Goal: Transaction & Acquisition: Purchase product/service

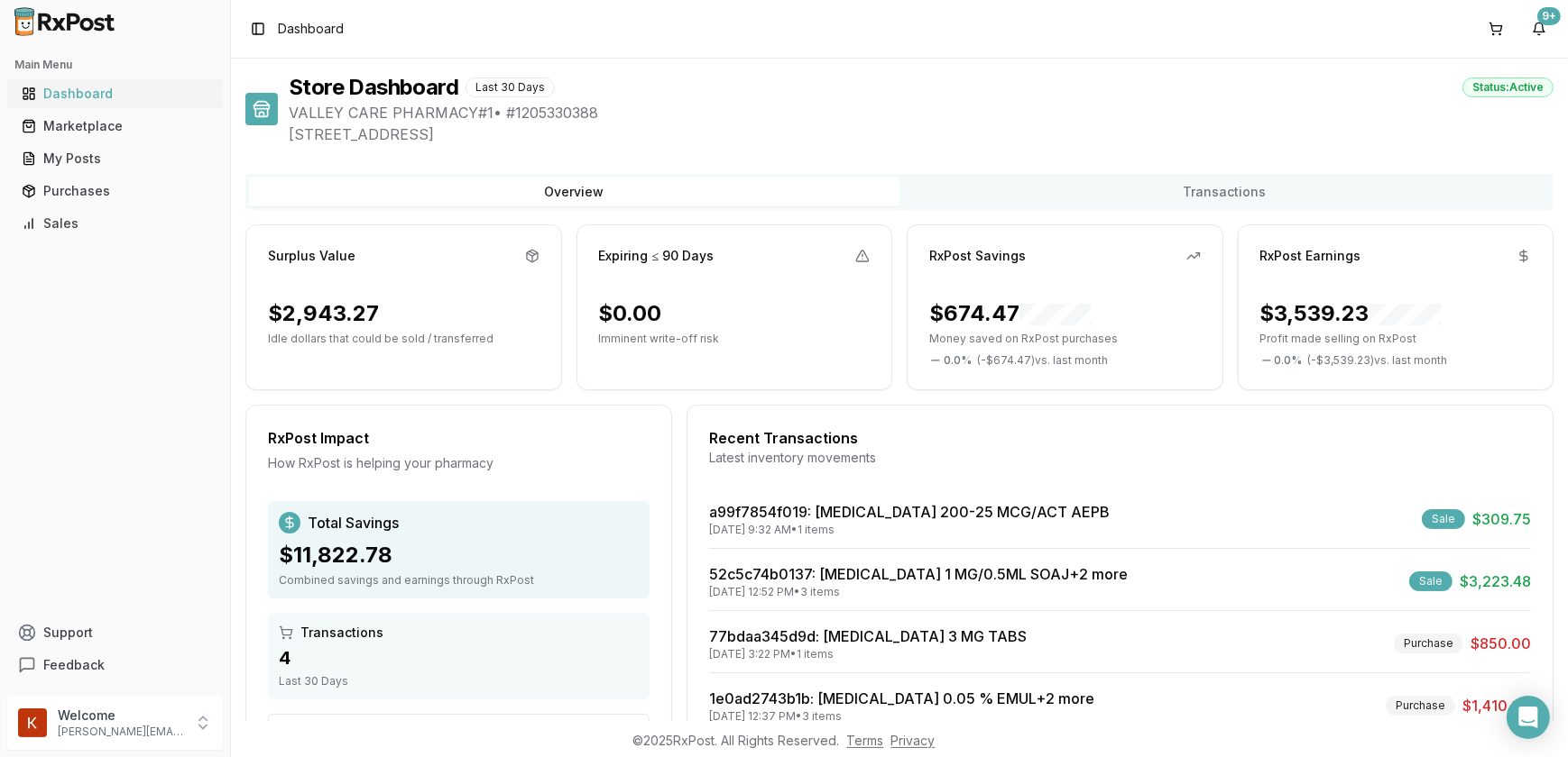
click at [105, 91] on div "Dashboard" at bounding box center [115, 94] width 187 height 18
click at [106, 126] on div "Marketplace" at bounding box center [115, 126] width 187 height 18
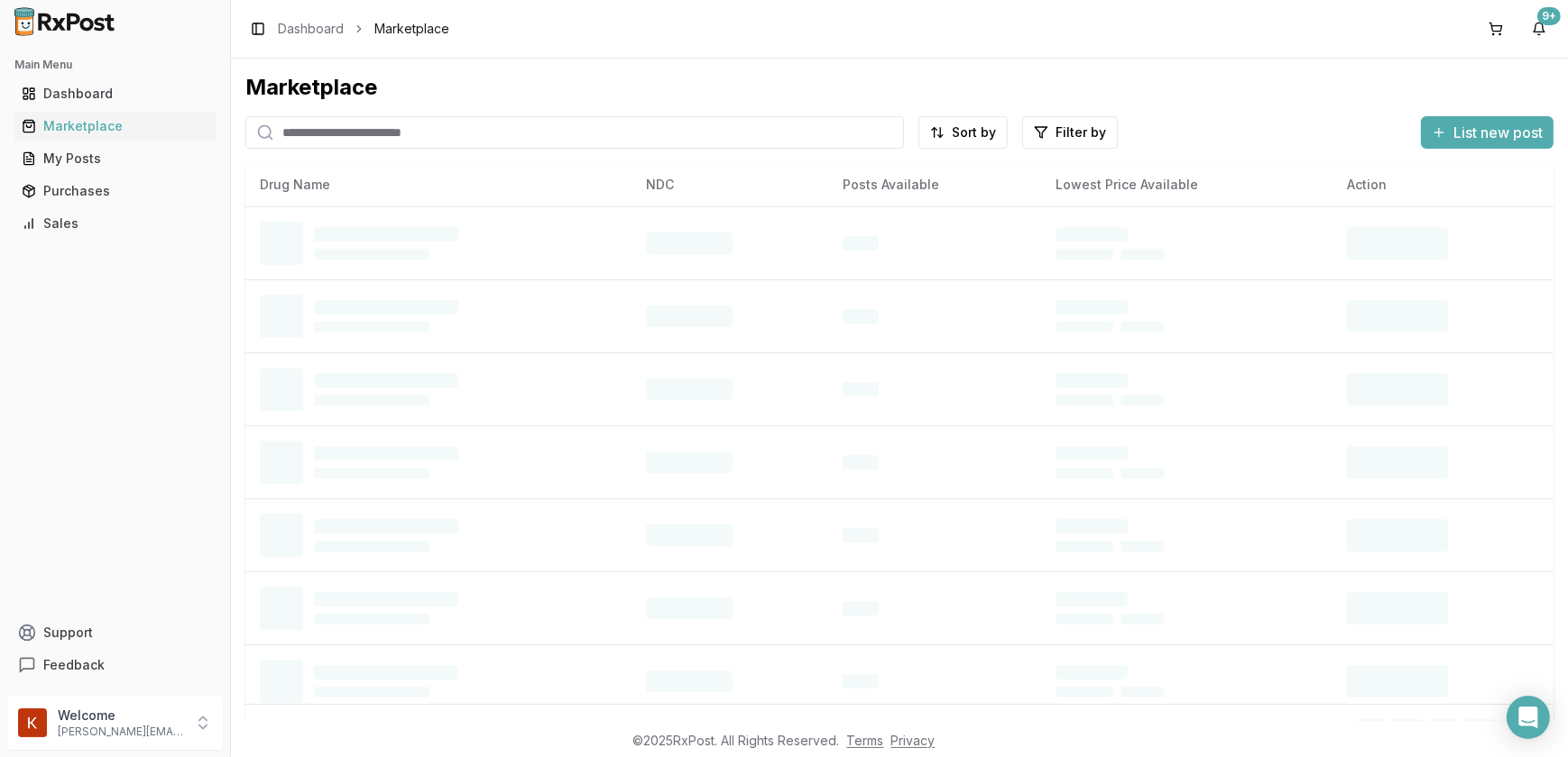
click at [413, 132] on input "search" at bounding box center [574, 132] width 659 height 32
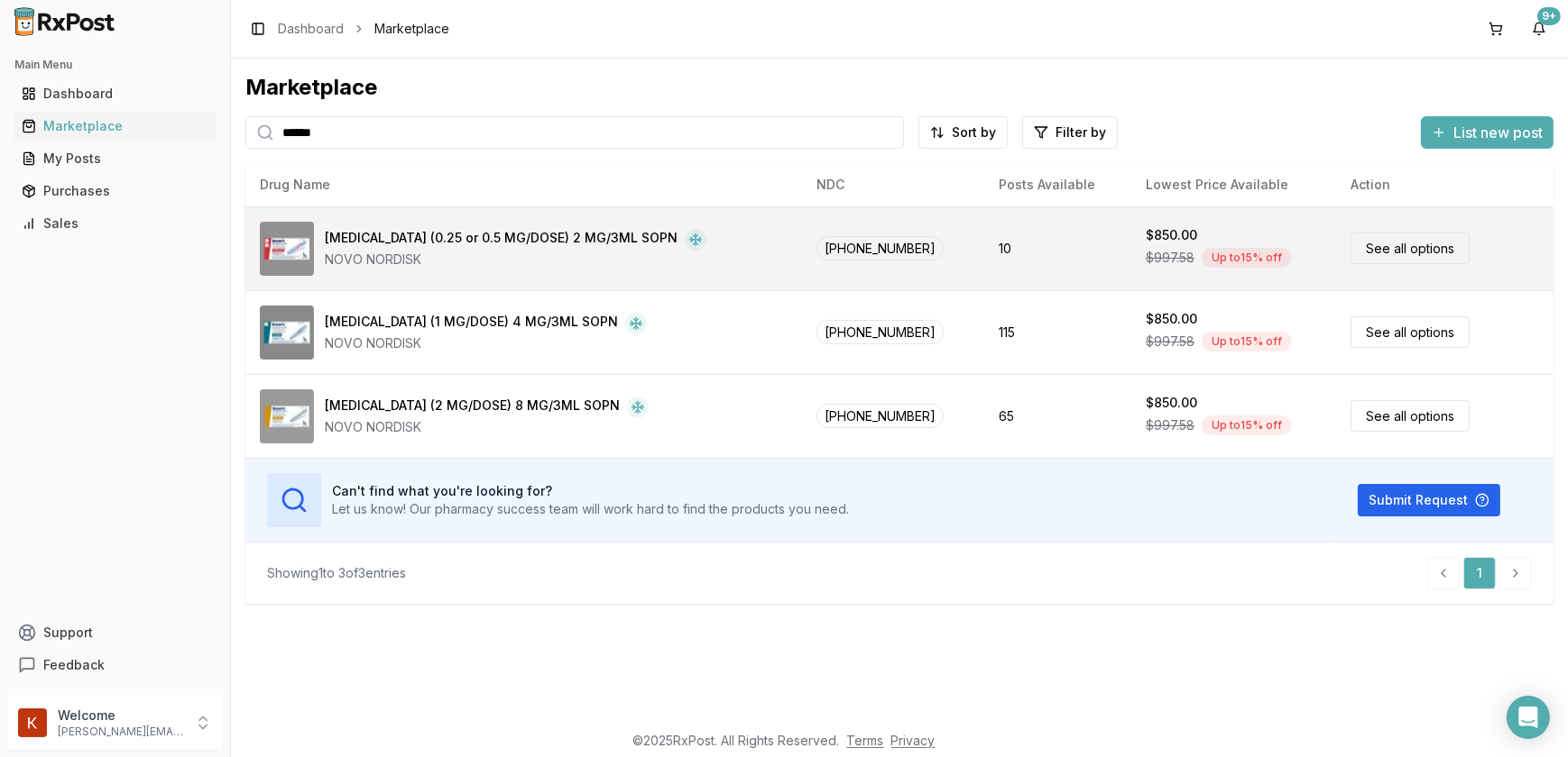
type input "******"
click at [520, 234] on div "[MEDICAL_DATA] (0.25 or 0.5 MG/DOSE) 2 MG/3ML SOPN" at bounding box center [501, 240] width 353 height 22
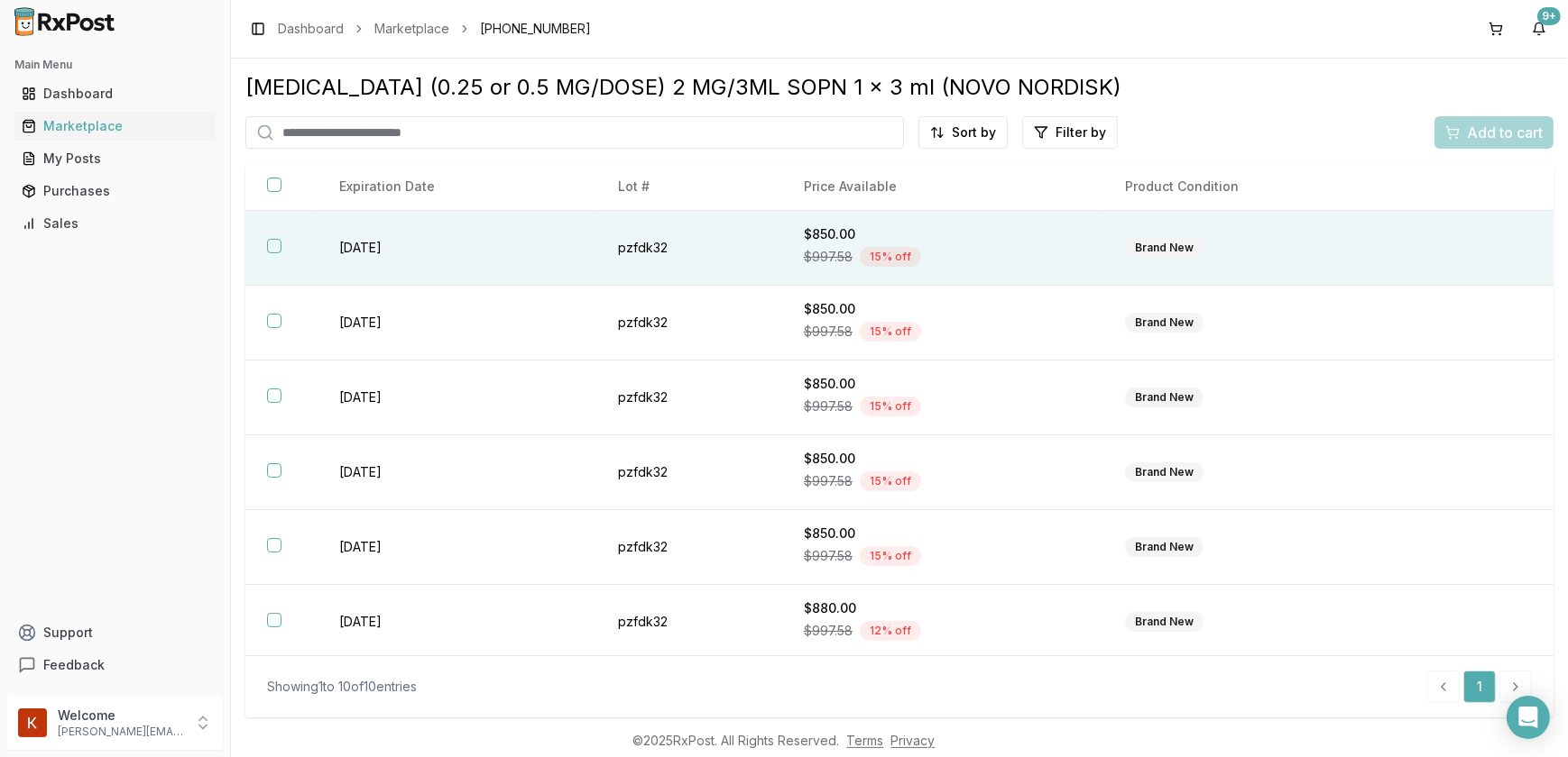
click at [285, 246] on th at bounding box center [281, 248] width 72 height 75
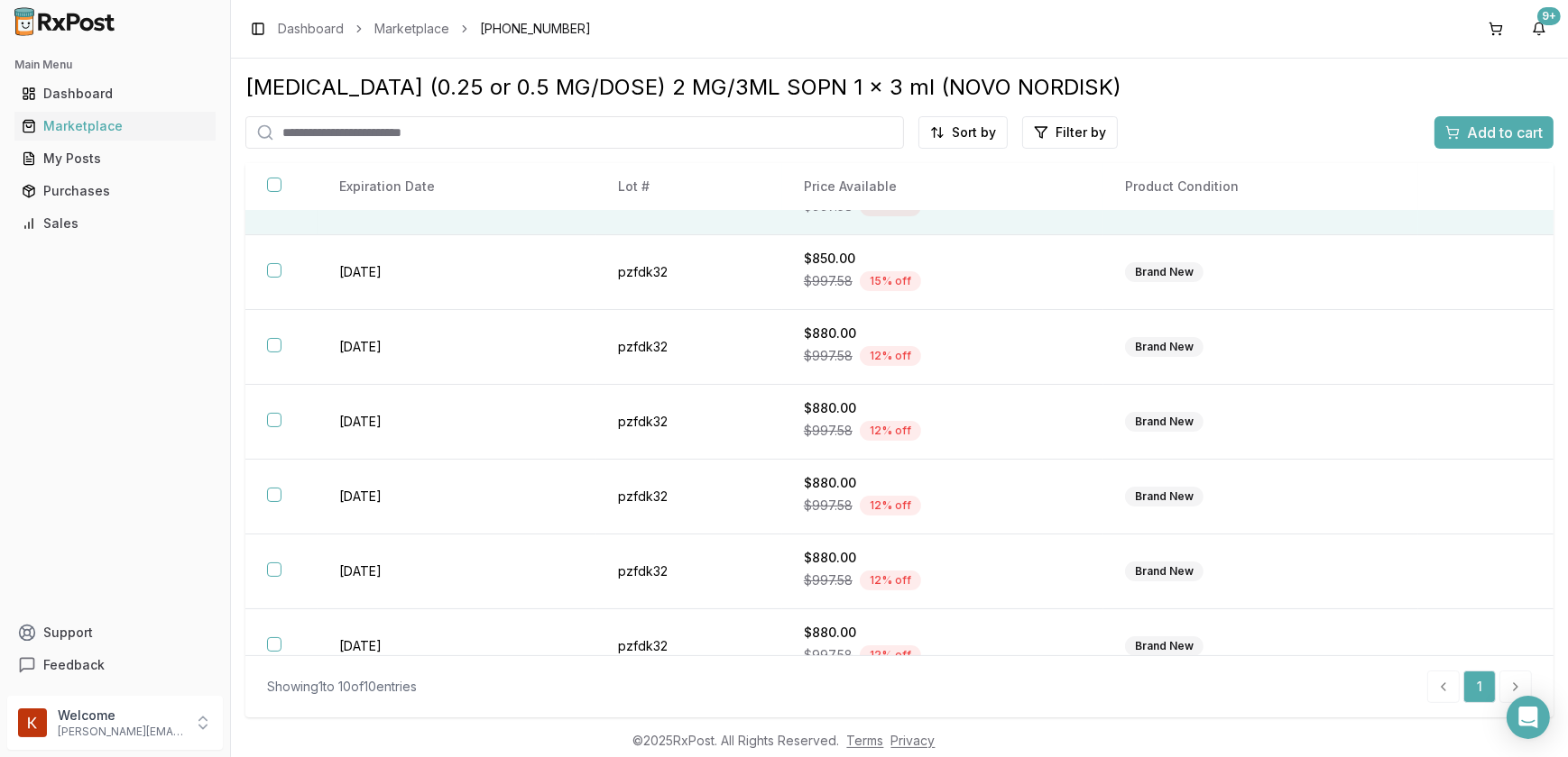
scroll to position [299, 0]
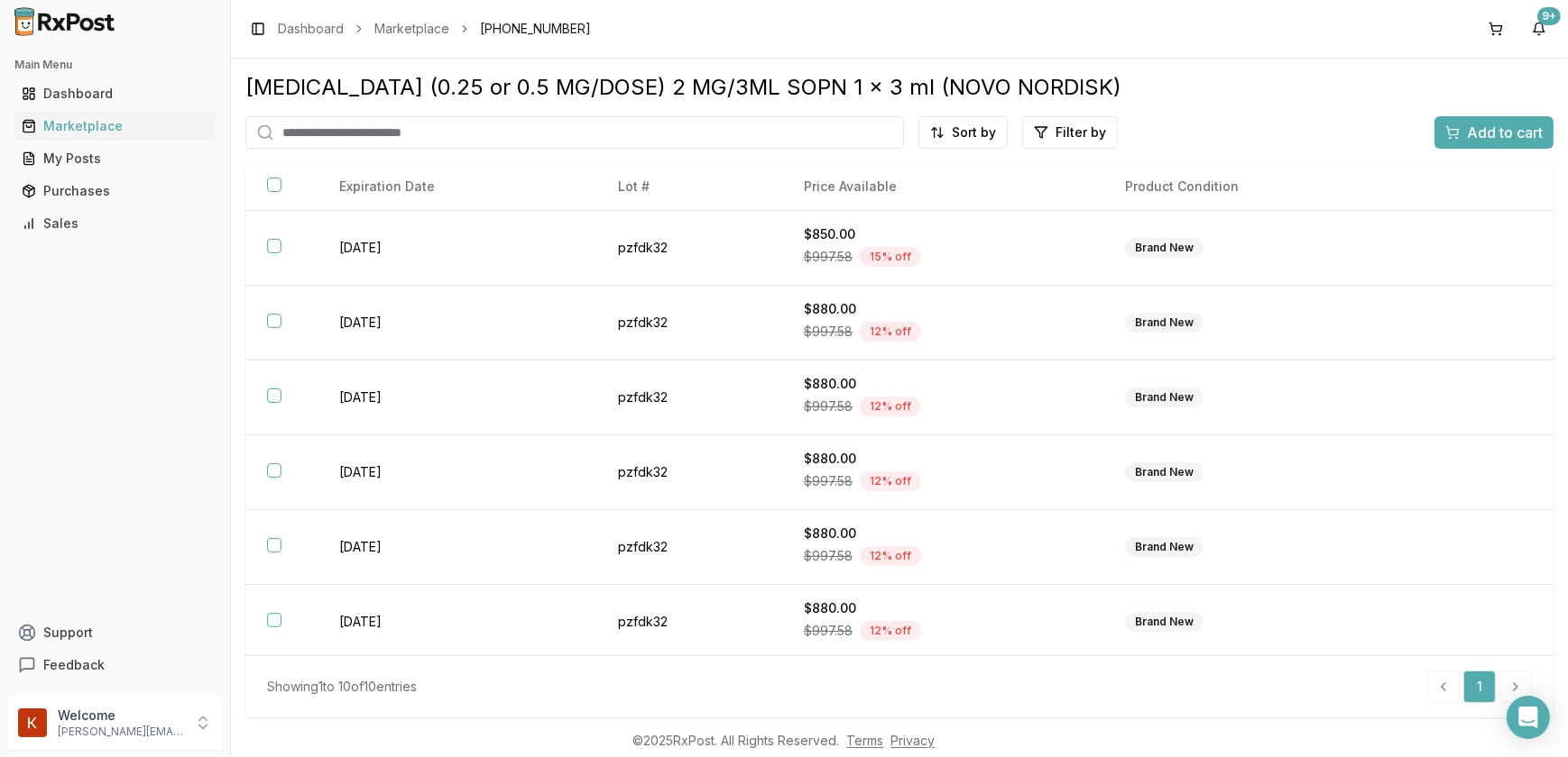
click at [1472, 134] on span "Add to cart" at bounding box center [1504, 133] width 76 height 22
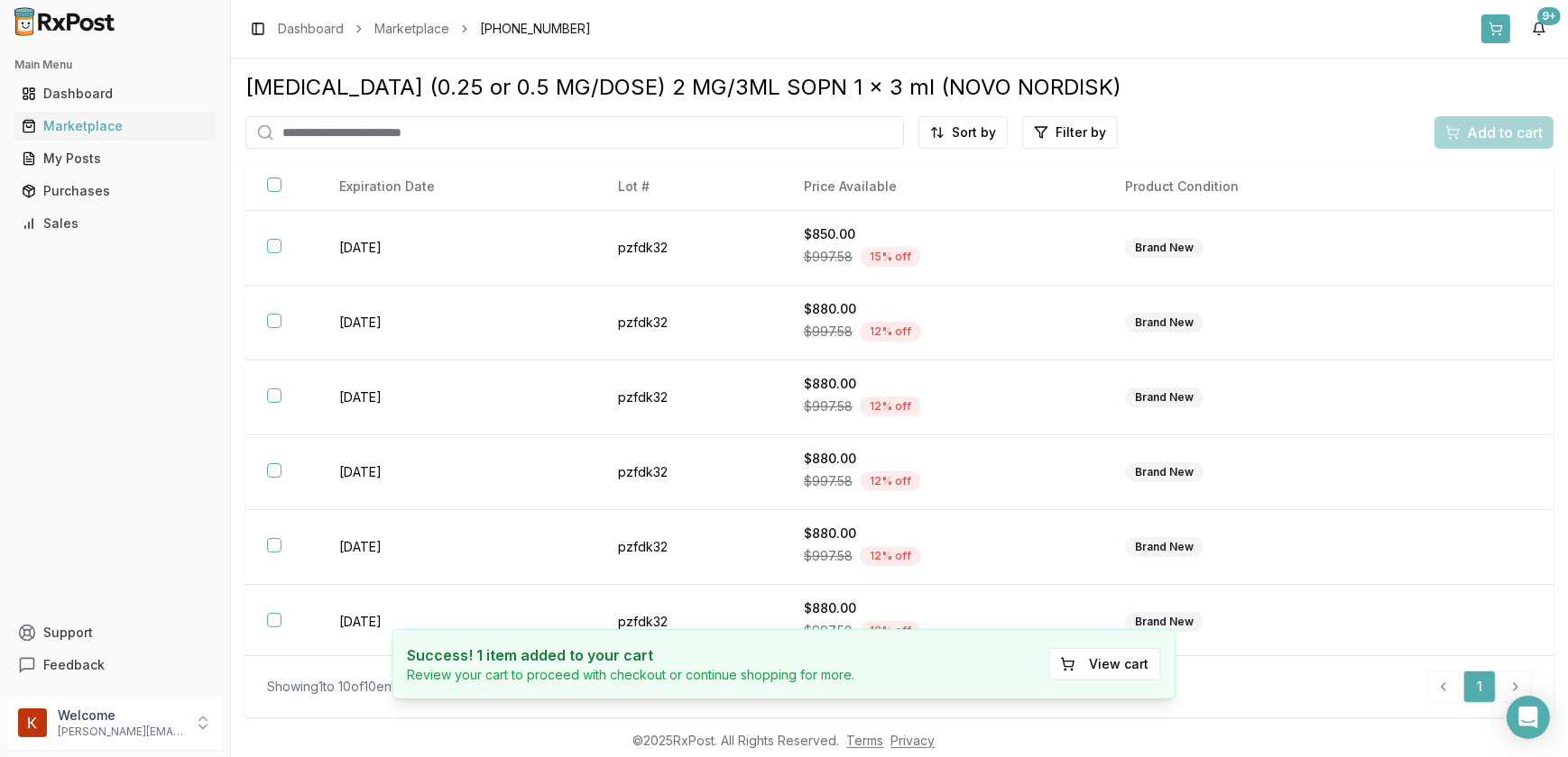
click at [1500, 39] on button at bounding box center [1495, 29] width 29 height 29
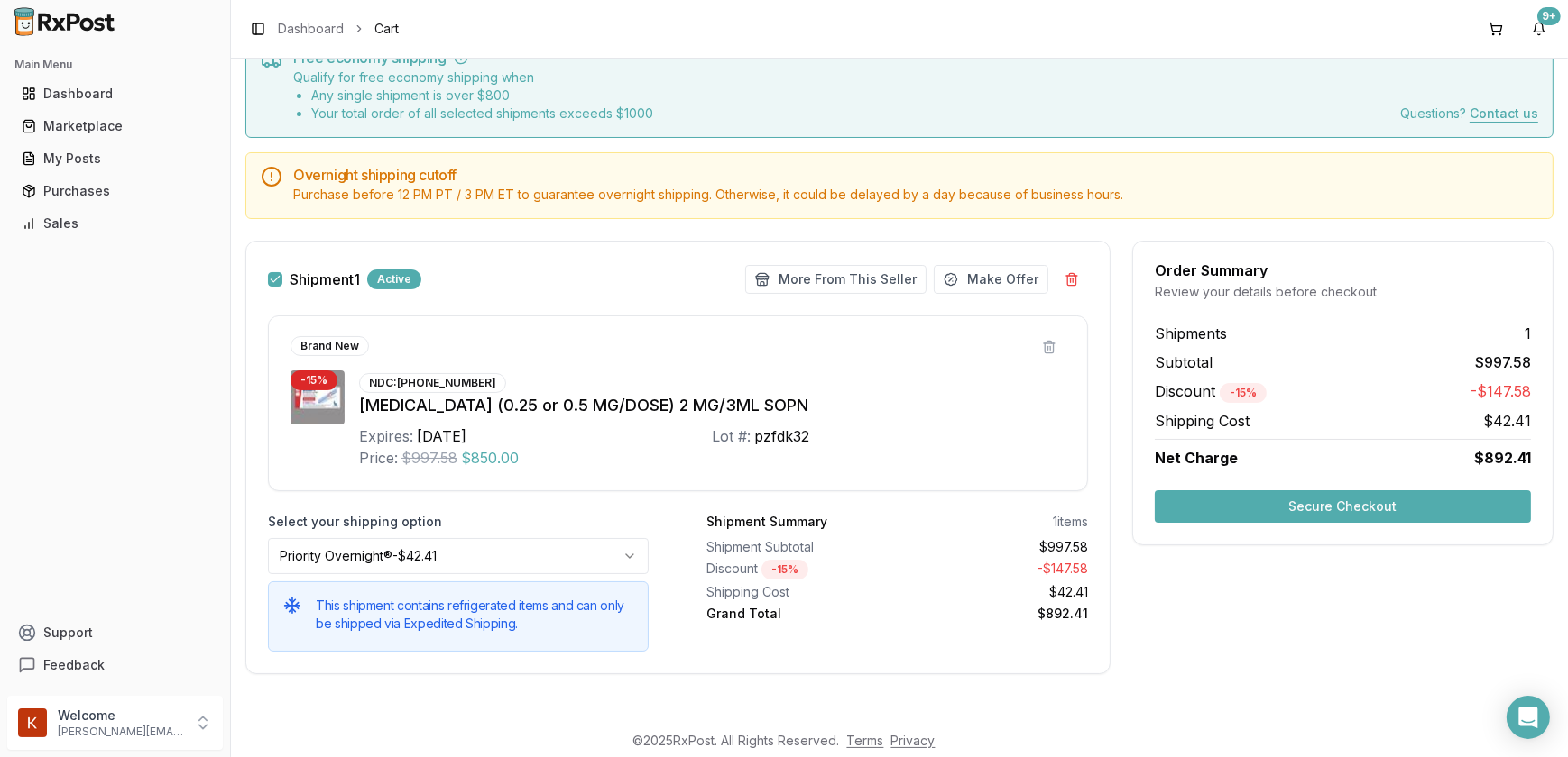
scroll to position [82, 0]
click at [1357, 511] on button "Secure Checkout" at bounding box center [1342, 505] width 376 height 32
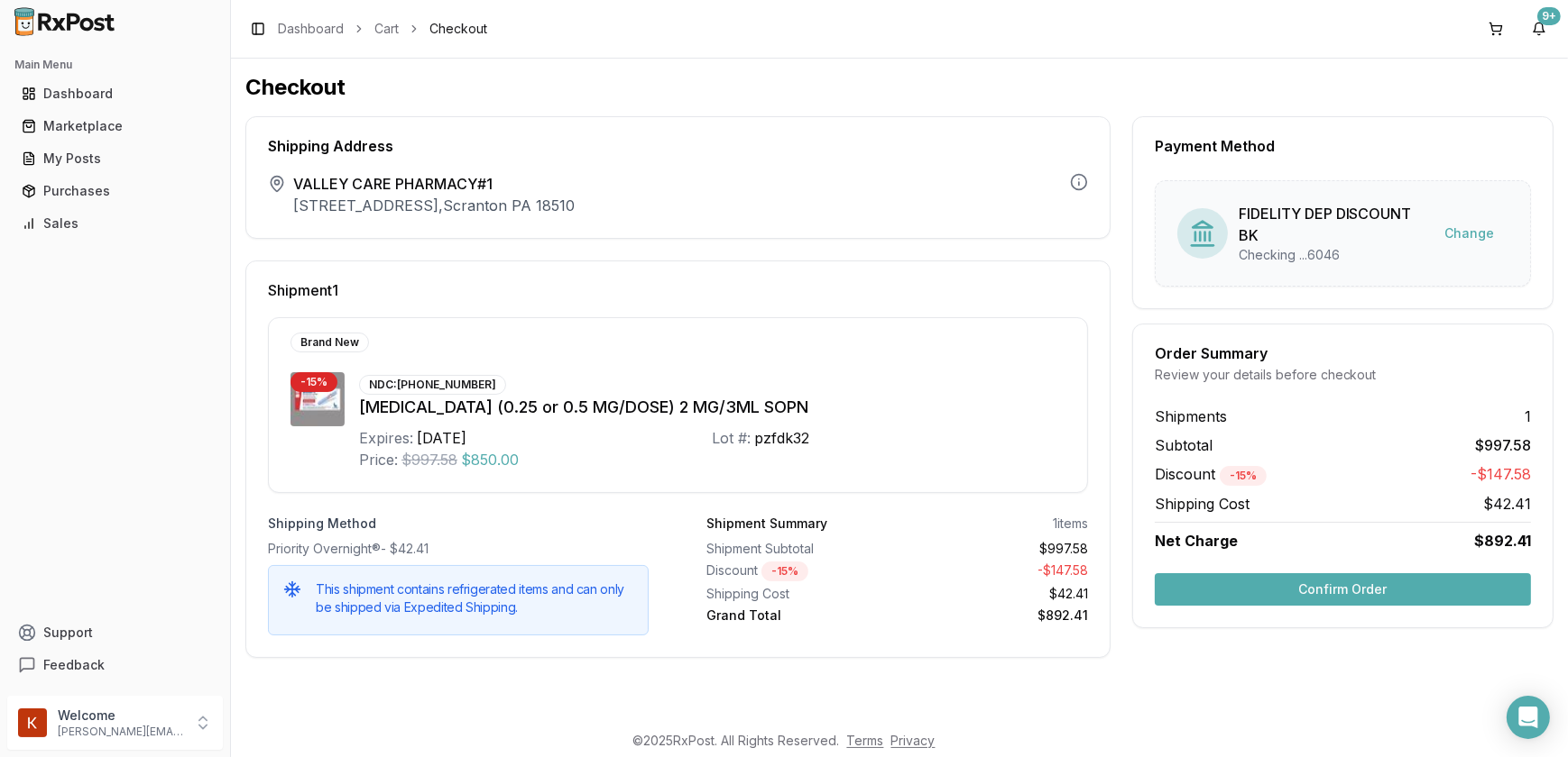
click at [1323, 579] on button "Confirm Order" at bounding box center [1342, 590] width 376 height 32
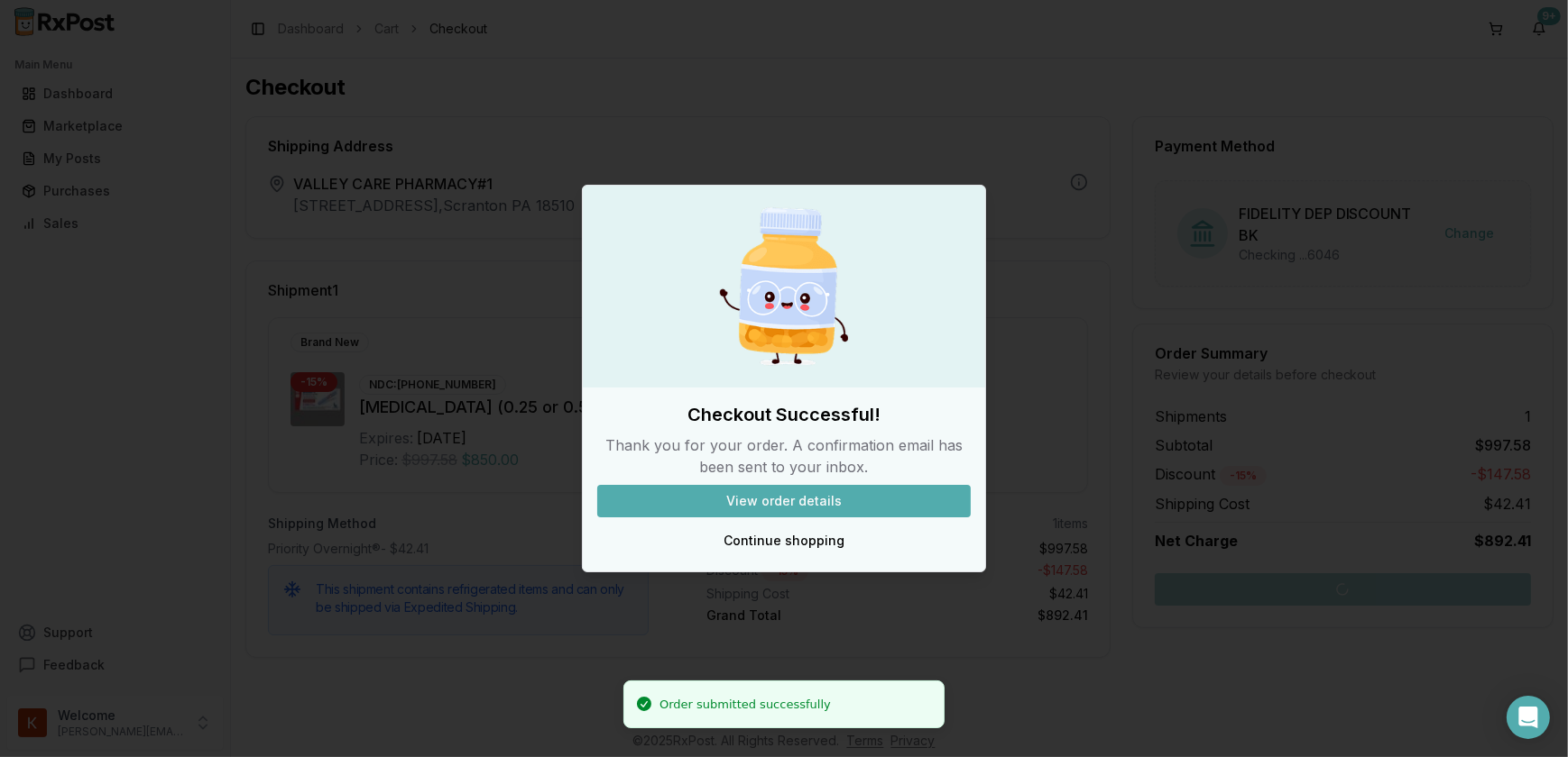
click at [868, 508] on button "View order details" at bounding box center [783, 501] width 373 height 32
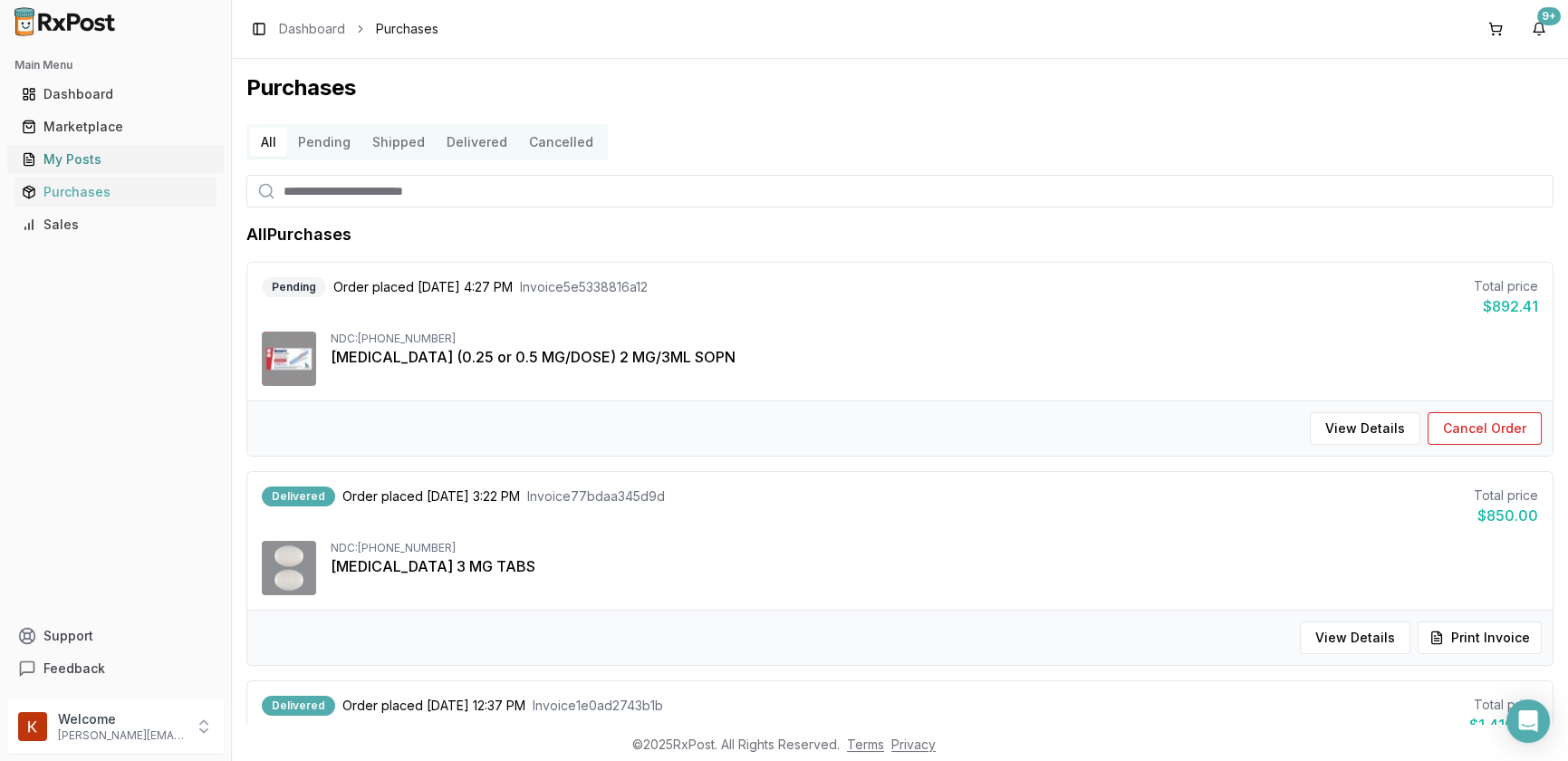
click at [66, 156] on div "My Posts" at bounding box center [116, 159] width 188 height 18
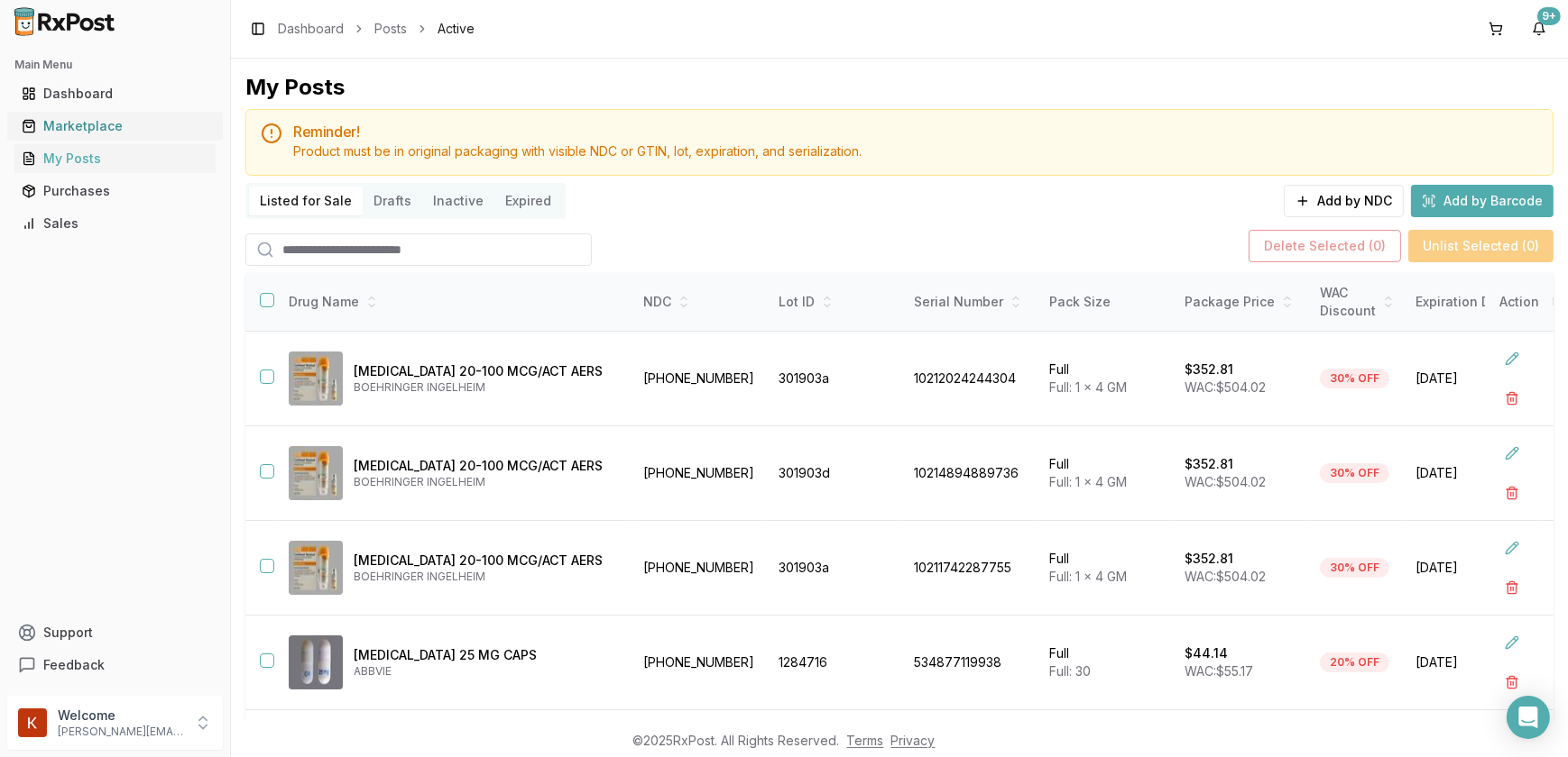
click at [62, 123] on div "Marketplace" at bounding box center [115, 126] width 187 height 18
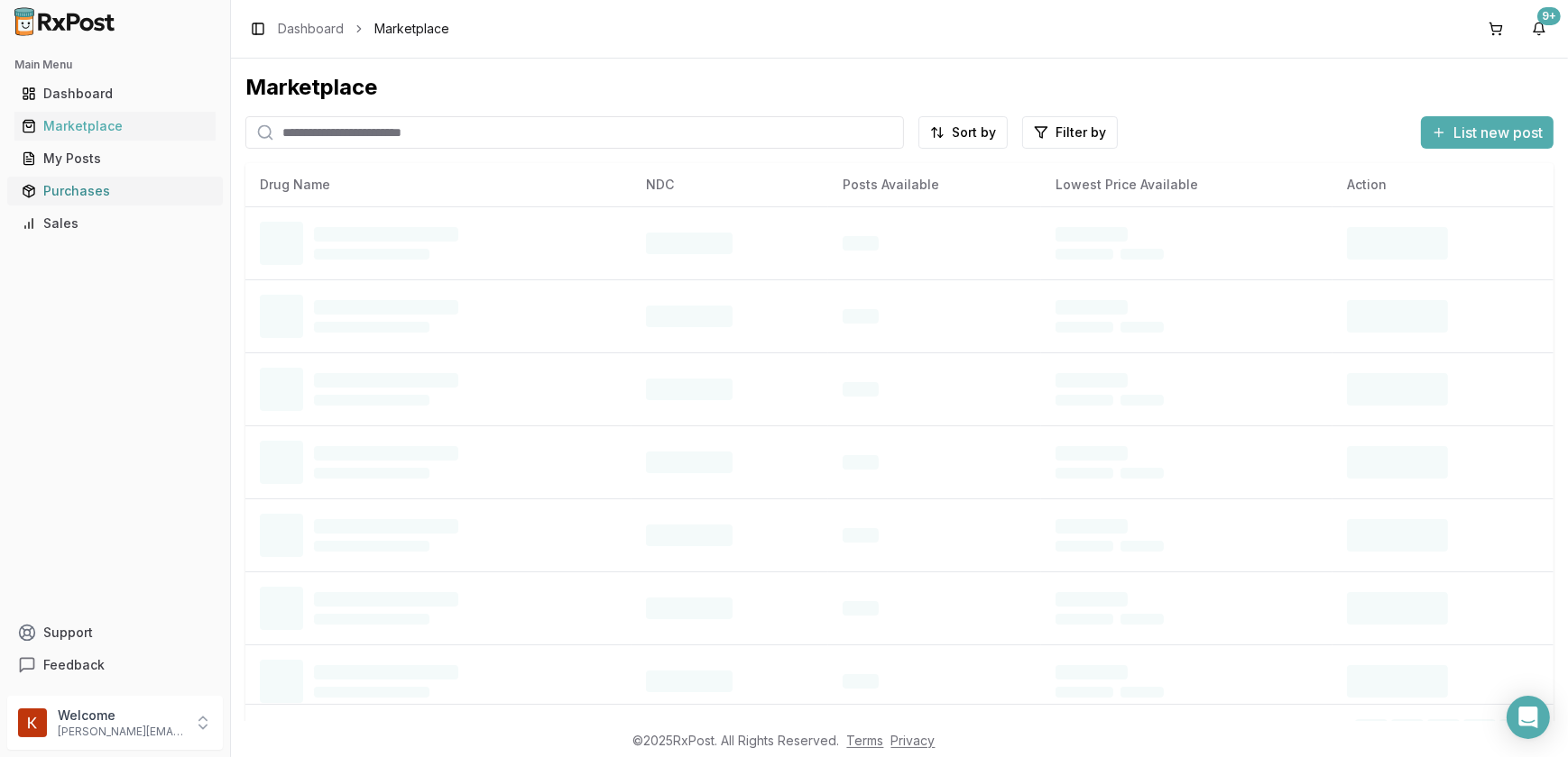
click at [78, 198] on div "Purchases" at bounding box center [115, 191] width 187 height 18
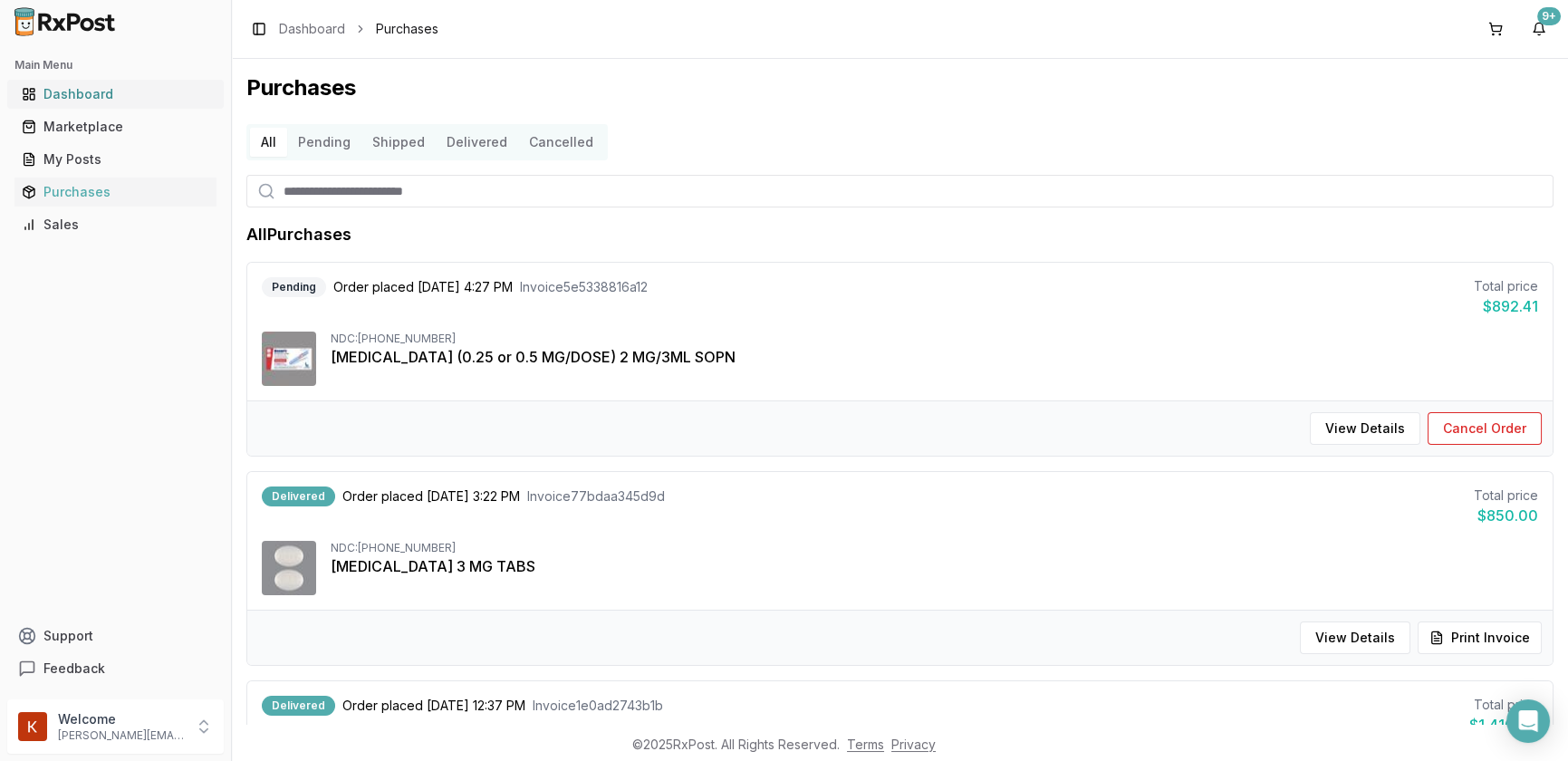
click at [64, 94] on div "Dashboard" at bounding box center [116, 94] width 188 height 18
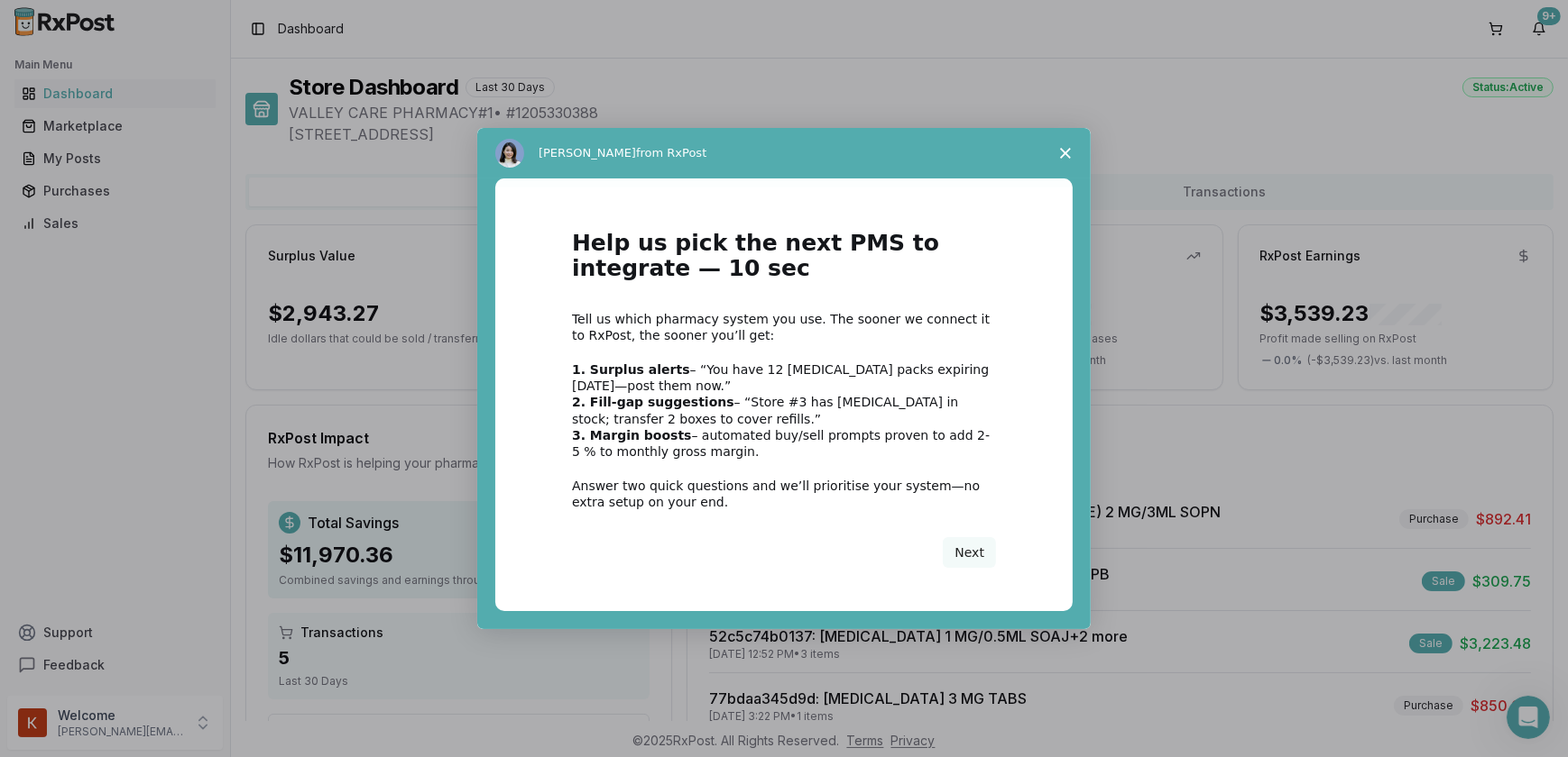
click at [1065, 156] on icon "Close survey" at bounding box center [1065, 153] width 11 height 11
